Goal: Book appointment/travel/reservation

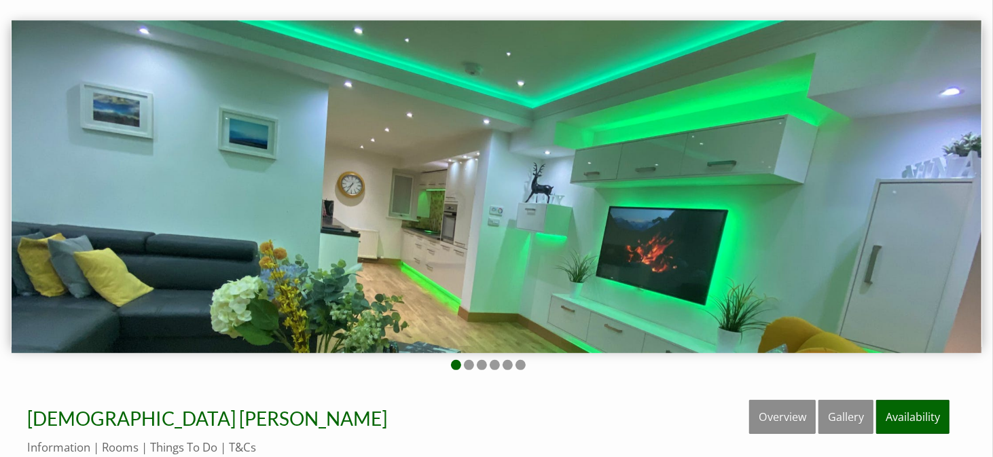
scroll to position [90, 0]
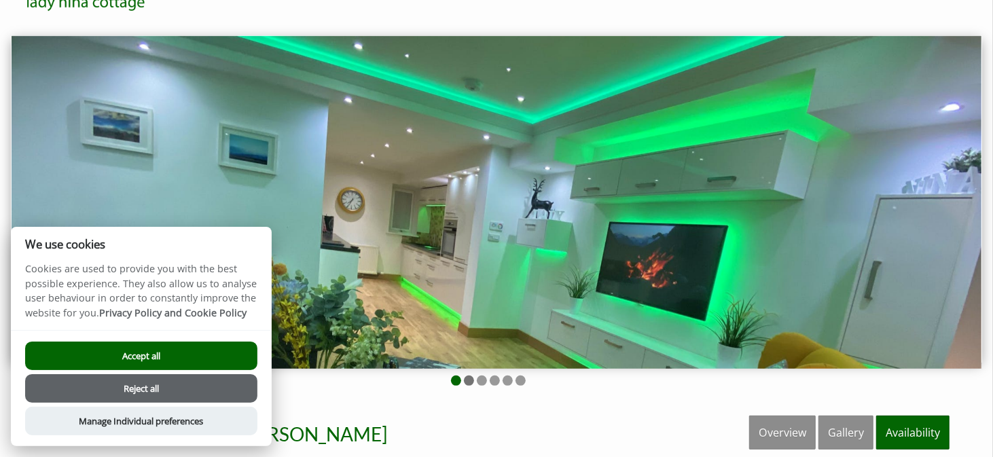
click at [472, 378] on li at bounding box center [469, 380] width 10 height 10
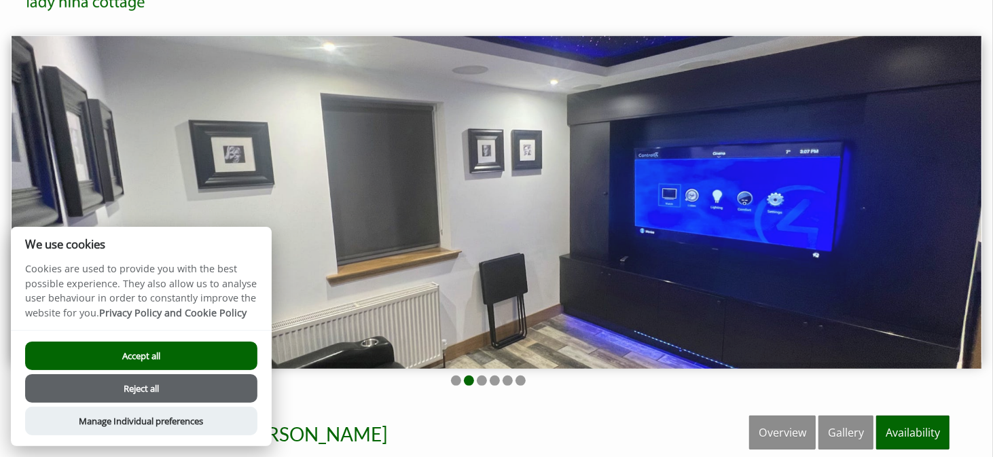
click at [168, 350] on button "Accept all" at bounding box center [141, 356] width 232 height 29
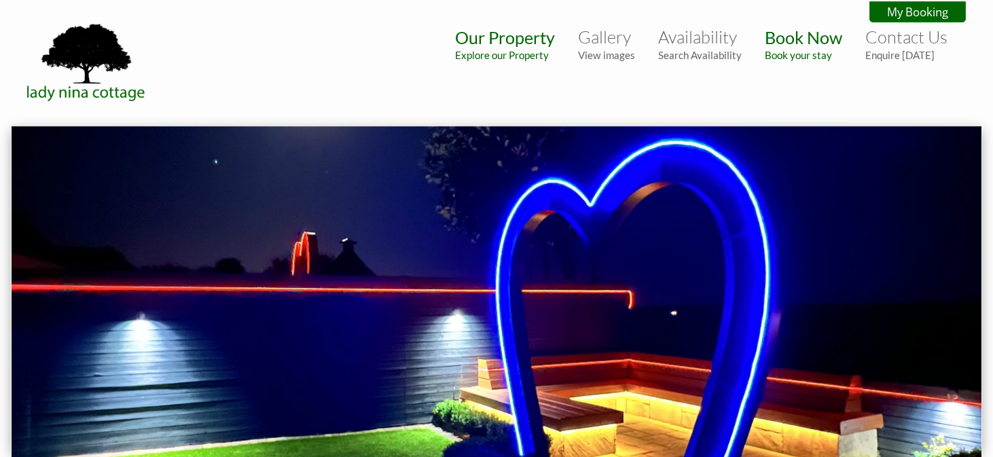
scroll to position [90, 0]
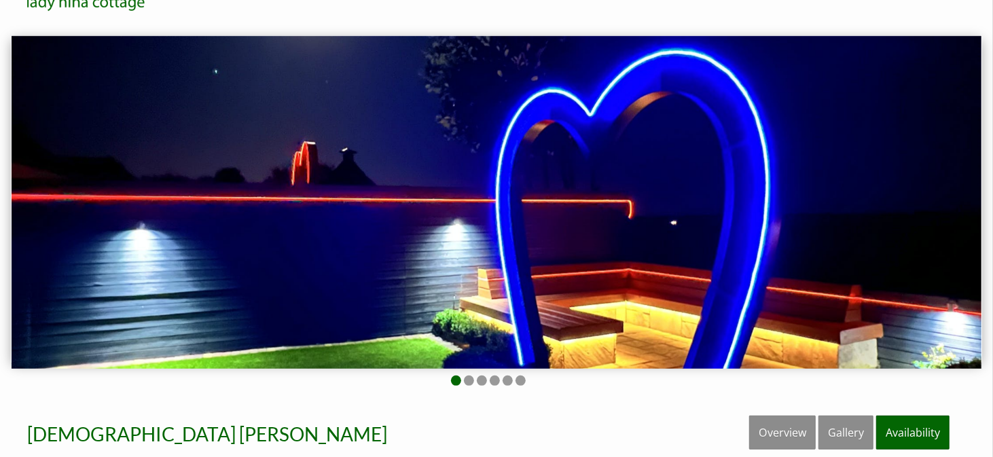
click at [479, 382] on li at bounding box center [482, 380] width 10 height 10
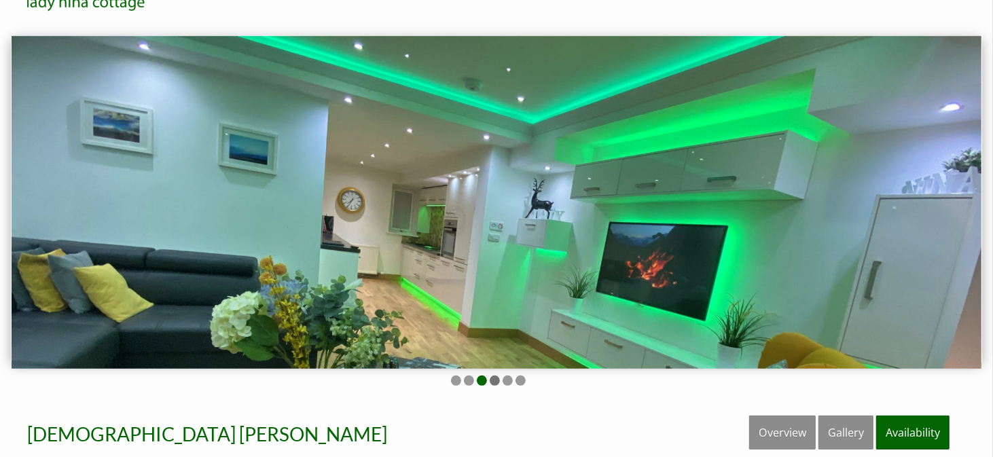
click at [495, 382] on li at bounding box center [495, 380] width 10 height 10
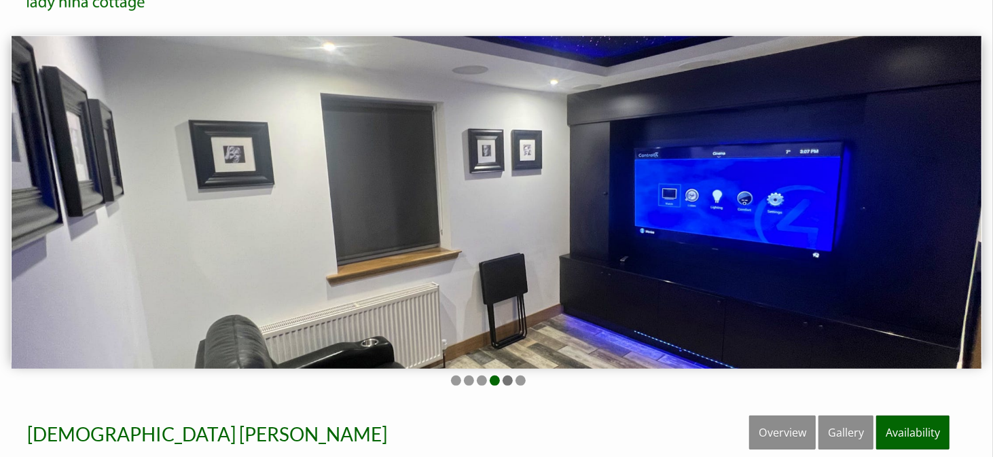
click at [509, 379] on li at bounding box center [507, 380] width 10 height 10
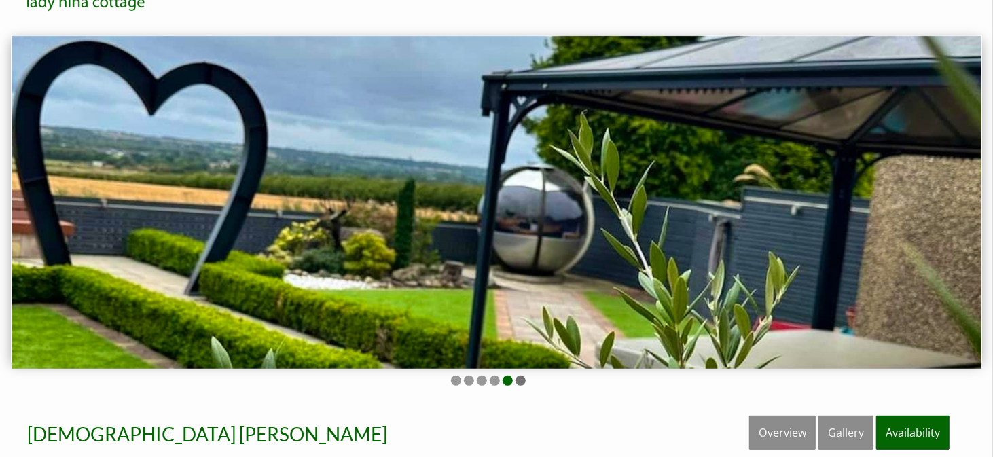
click at [523, 380] on li at bounding box center [520, 380] width 10 height 10
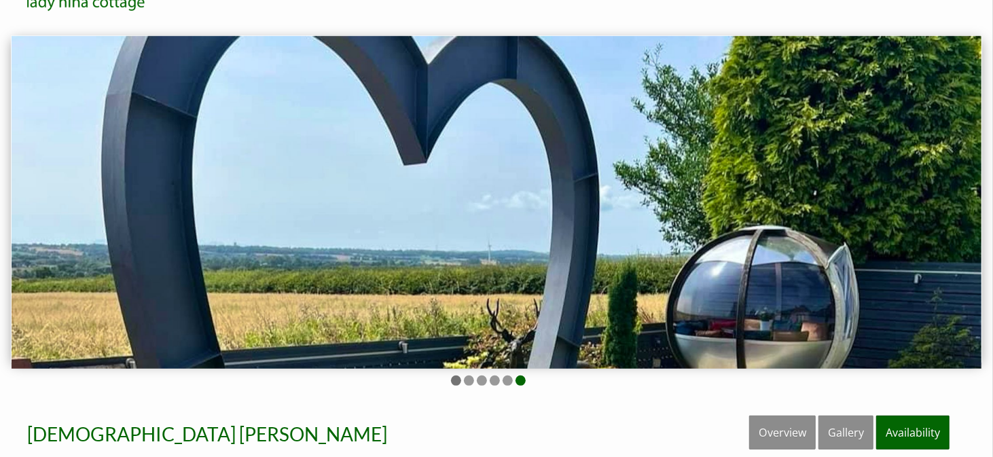
click at [458, 381] on li at bounding box center [456, 380] width 10 height 10
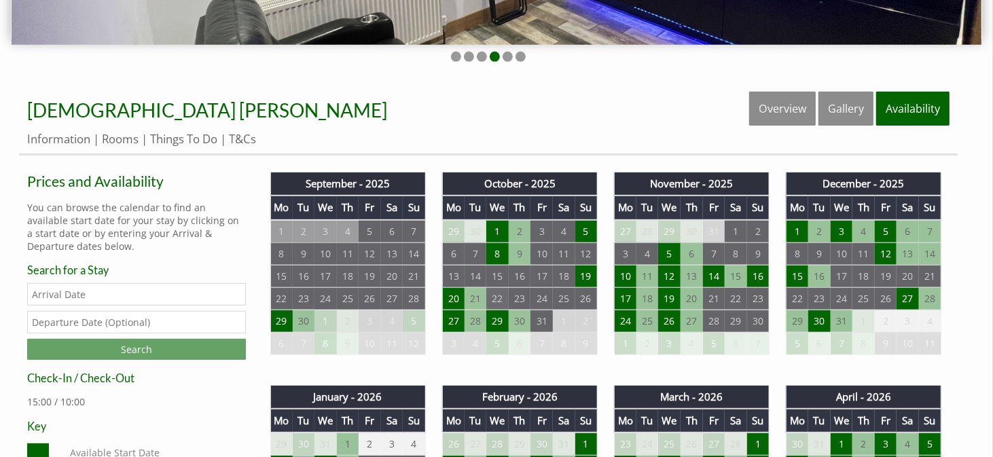
scroll to position [407, 0]
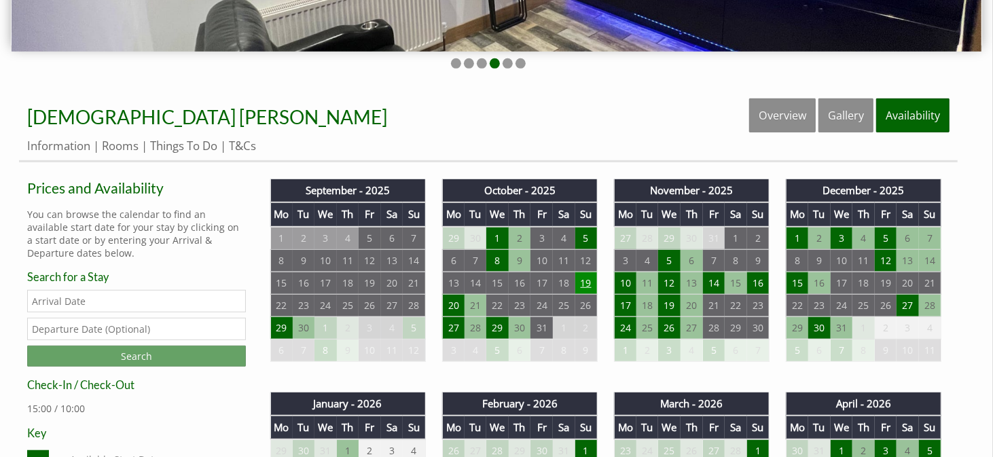
click at [585, 280] on td "19" at bounding box center [586, 283] width 22 height 22
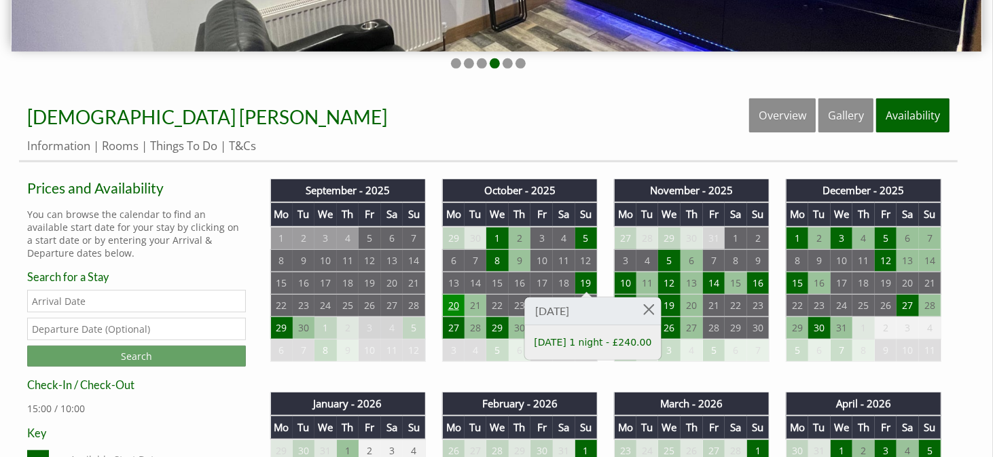
click at [450, 304] on td "20" at bounding box center [453, 305] width 22 height 22
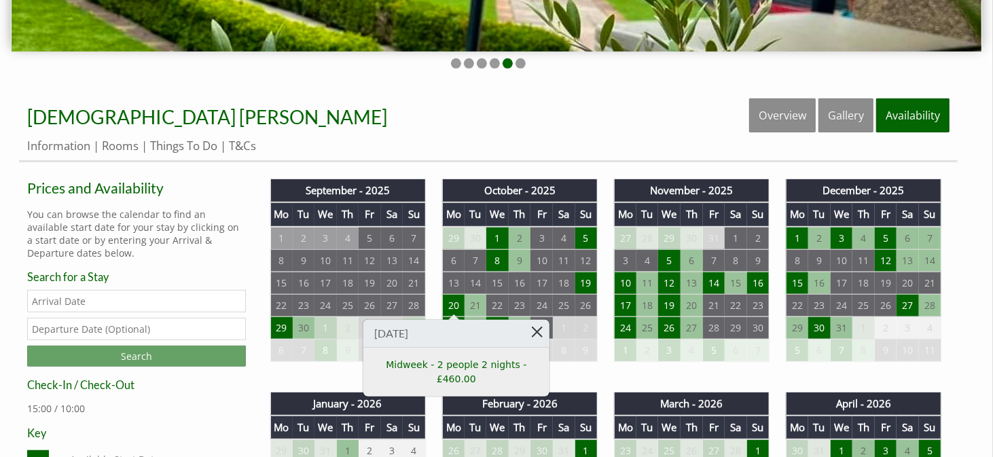
click at [534, 329] on link at bounding box center [538, 332] width 24 height 24
